Goal: Information Seeking & Learning: Find specific fact

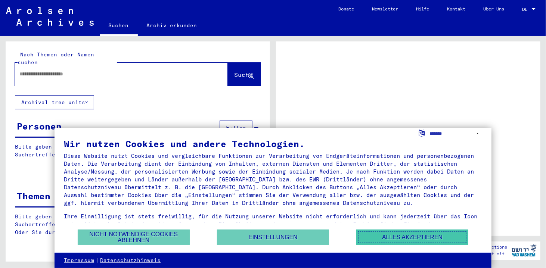
click at [418, 236] on button "Alles akzeptieren" at bounding box center [412, 237] width 112 height 15
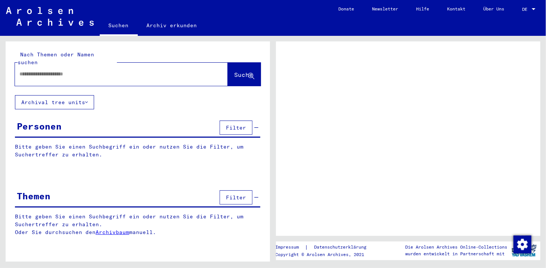
click at [23, 76] on input "text" at bounding box center [114, 74] width 190 height 8
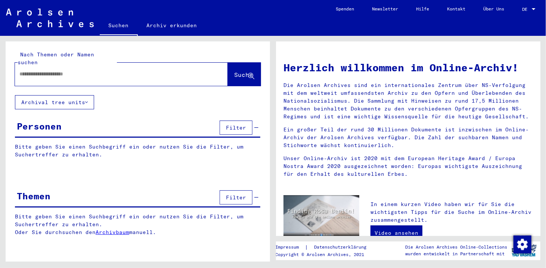
click at [28, 77] on input "text" at bounding box center [112, 74] width 186 height 8
click at [28, 76] on input "text" at bounding box center [112, 74] width 186 height 8
click at [243, 78] on span "Suche" at bounding box center [243, 74] width 19 height 7
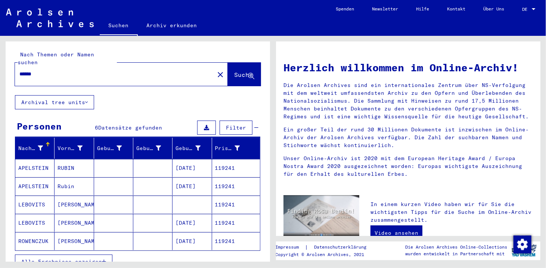
click at [180, 174] on mat-cell "[DATE]" at bounding box center [191, 168] width 39 height 18
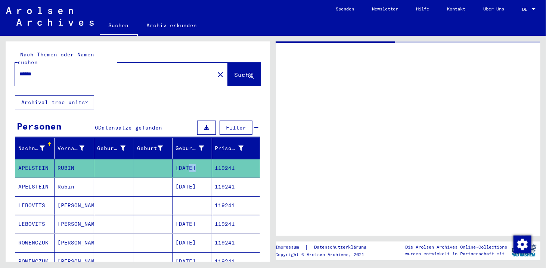
click at [180, 174] on mat-cell "[DATE]" at bounding box center [191, 168] width 39 height 18
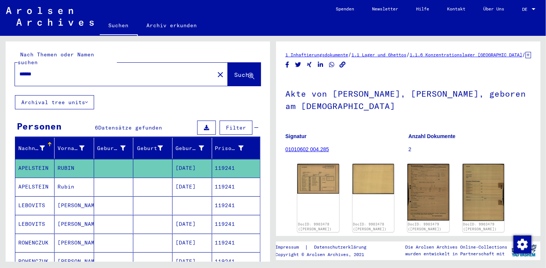
click at [182, 188] on mat-cell "[DATE]" at bounding box center [191, 187] width 39 height 18
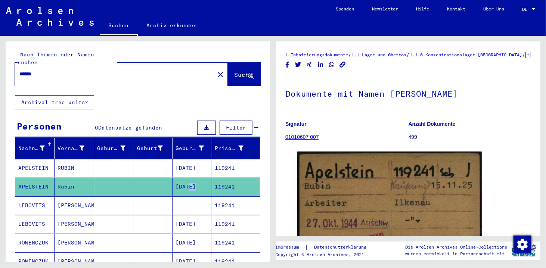
click at [182, 188] on mat-cell "[DATE]" at bounding box center [191, 187] width 39 height 18
click at [184, 208] on mat-cell at bounding box center [191, 205] width 39 height 18
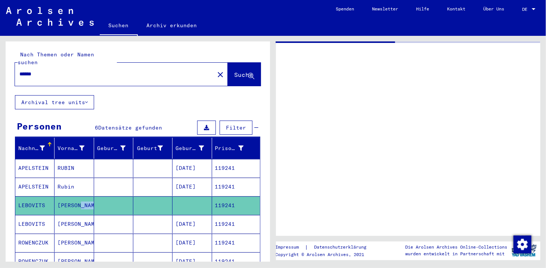
click at [184, 208] on mat-cell at bounding box center [191, 205] width 39 height 18
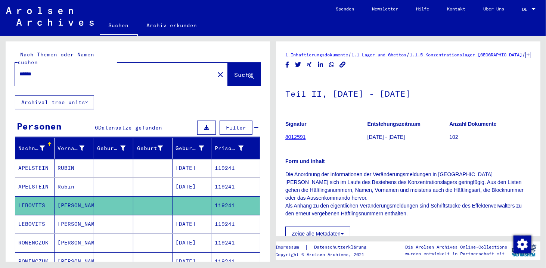
drag, startPoint x: 44, startPoint y: 79, endPoint x: -19, endPoint y: 68, distance: 64.1
click at [0, 68] on html "Suchen Archiv erkunden Spenden Newsletter Hilfe Kontakt Über Uns Suchen Archiv …" at bounding box center [273, 134] width 546 height 268
click at [234, 72] on span "Suche" at bounding box center [243, 74] width 19 height 7
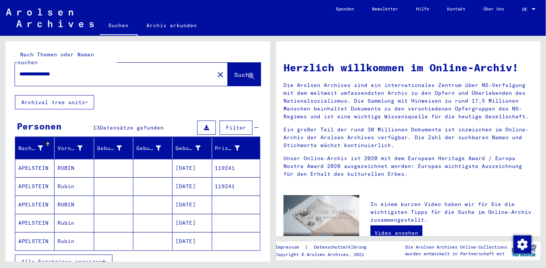
click at [193, 170] on mat-cell "[DATE]" at bounding box center [191, 168] width 39 height 18
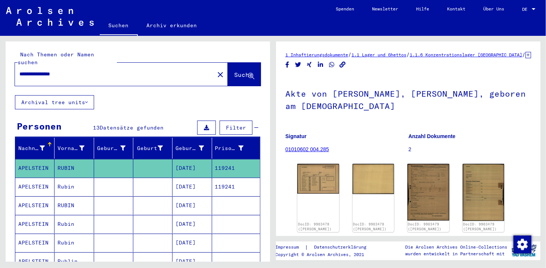
click at [193, 192] on mat-cell "[DATE]" at bounding box center [191, 187] width 39 height 18
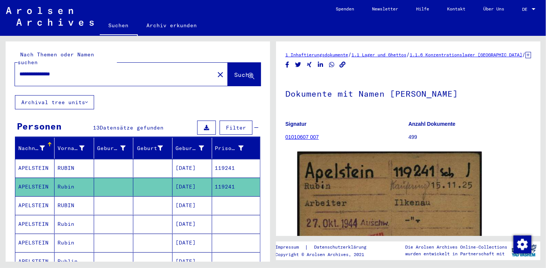
click at [187, 206] on mat-cell "[DATE]" at bounding box center [191, 205] width 39 height 18
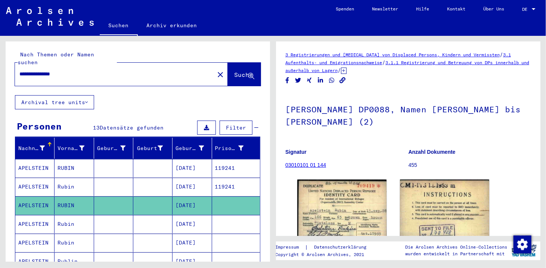
click at [195, 230] on mat-cell "[DATE]" at bounding box center [191, 224] width 39 height 18
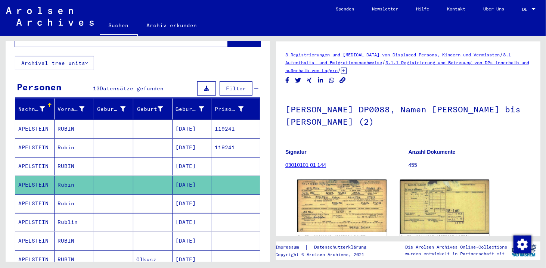
scroll to position [50, 0]
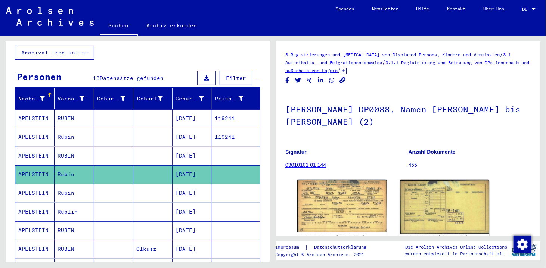
click at [186, 196] on mat-cell "[DATE]" at bounding box center [191, 193] width 39 height 18
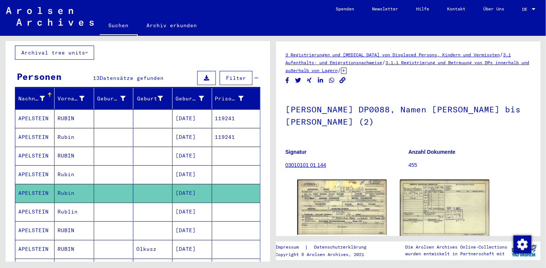
click at [187, 217] on mat-cell "[DATE]" at bounding box center [191, 212] width 39 height 18
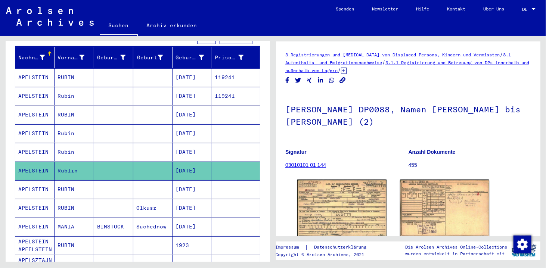
scroll to position [99, 0]
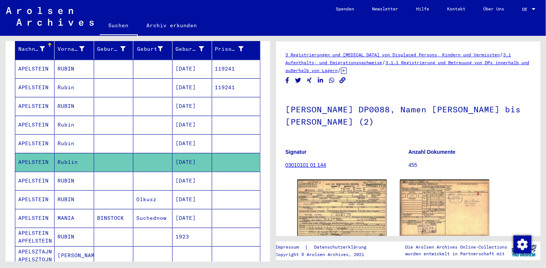
click at [190, 185] on mat-cell "[DATE]" at bounding box center [191, 181] width 39 height 18
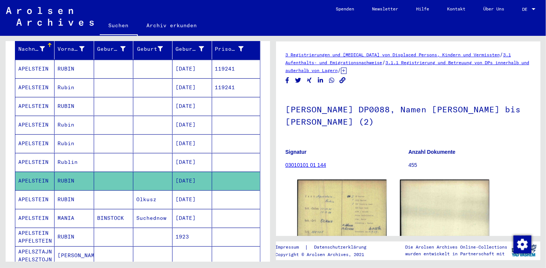
click at [191, 202] on mat-cell "[DATE]" at bounding box center [191, 199] width 39 height 18
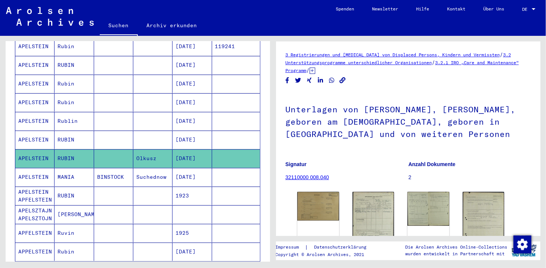
scroll to position [149, 0]
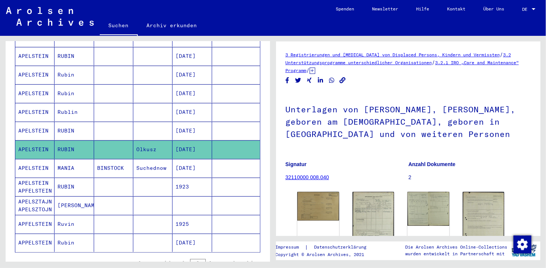
click at [179, 189] on mat-cell "1923" at bounding box center [191, 187] width 39 height 18
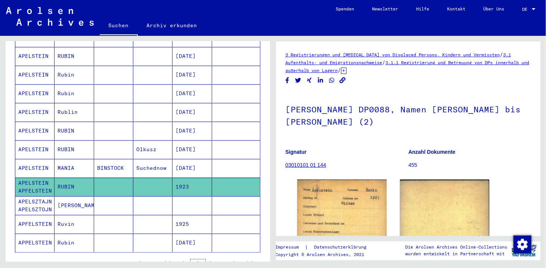
click at [184, 225] on mat-cell "1925" at bounding box center [191, 224] width 39 height 18
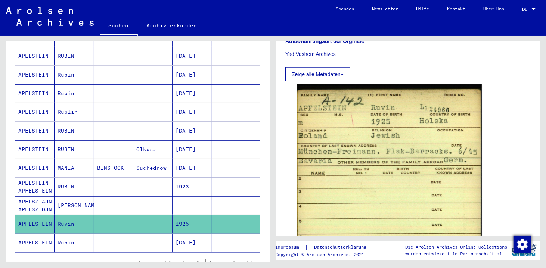
scroll to position [398, 0]
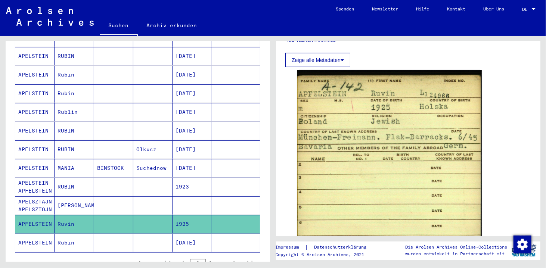
click at [195, 249] on mat-cell "[DATE]" at bounding box center [191, 243] width 39 height 18
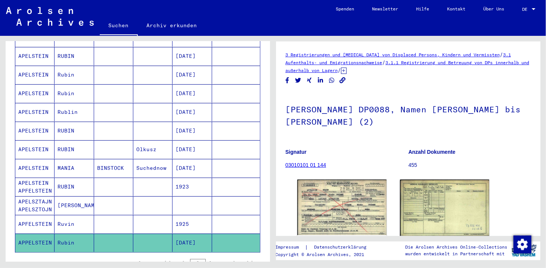
click at [194, 205] on mat-cell at bounding box center [191, 205] width 39 height 18
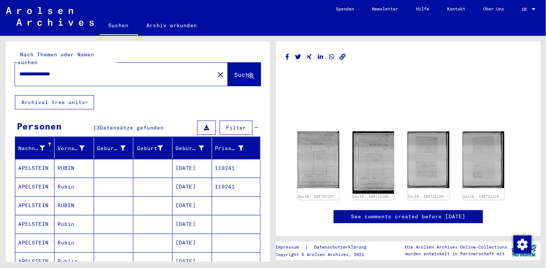
drag, startPoint x: 83, startPoint y: 78, endPoint x: -24, endPoint y: 63, distance: 107.8
click at [0, 63] on html "**********" at bounding box center [273, 134] width 546 height 268
type input "**********"
click at [234, 78] on span "Suche" at bounding box center [243, 74] width 19 height 7
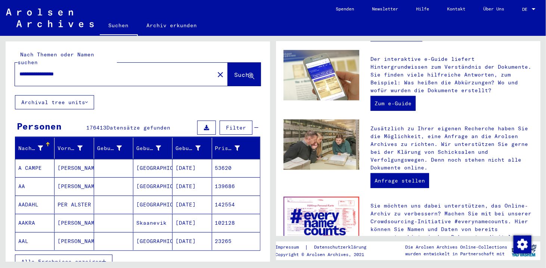
drag, startPoint x: 94, startPoint y: 78, endPoint x: -22, endPoint y: 62, distance: 117.9
click at [0, 62] on html "**********" at bounding box center [273, 134] width 546 height 268
click at [24, 76] on input "text" at bounding box center [112, 74] width 186 height 8
type input "******"
click at [234, 77] on span "Suche" at bounding box center [243, 74] width 19 height 7
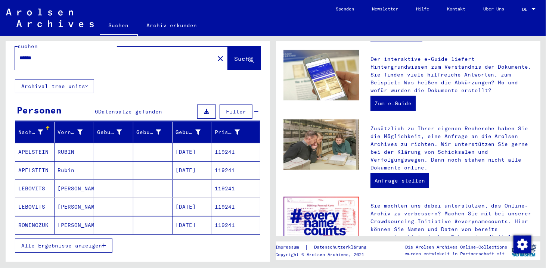
scroll to position [25, 0]
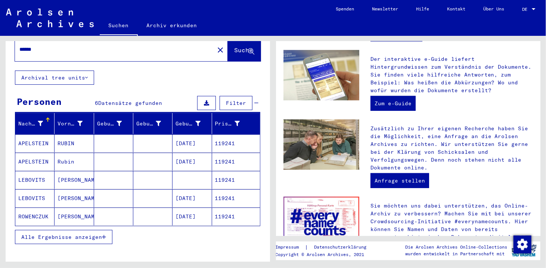
click at [101, 240] on span "Alle Ergebnisse anzeigen" at bounding box center [61, 237] width 81 height 7
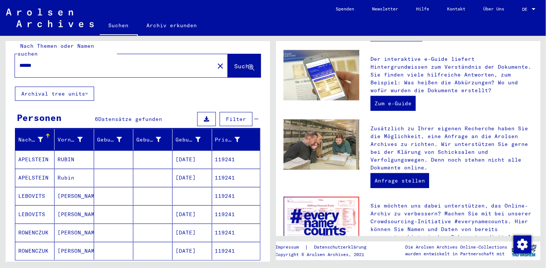
scroll to position [0, 0]
